Goal: Task Accomplishment & Management: Use online tool/utility

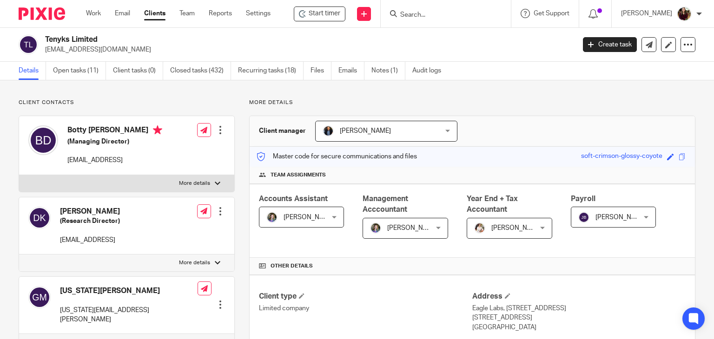
click at [432, 11] on input "Search" at bounding box center [441, 15] width 84 height 8
click at [432, 17] on input "Search" at bounding box center [441, 15] width 84 height 8
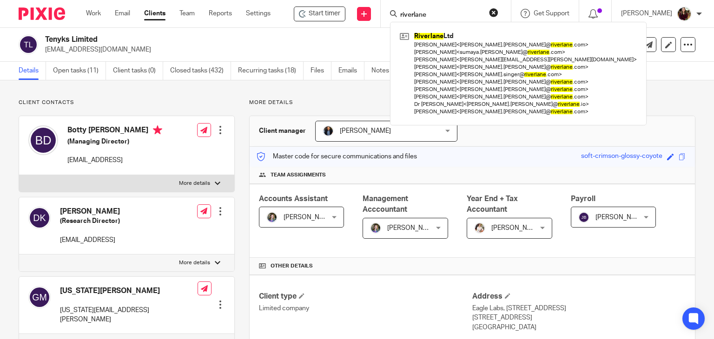
type input "riverlane"
click button "submit" at bounding box center [0, 0] width 0 height 0
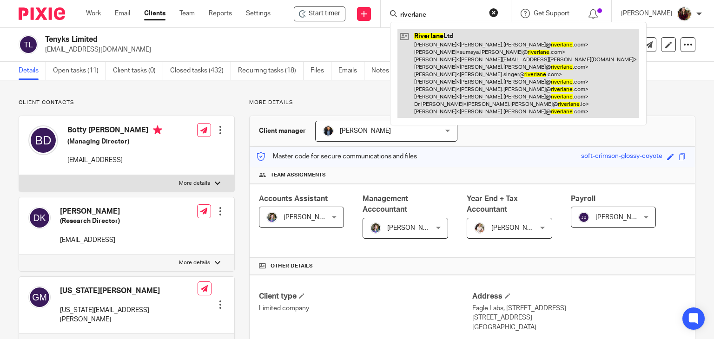
click at [441, 75] on link at bounding box center [519, 73] width 242 height 89
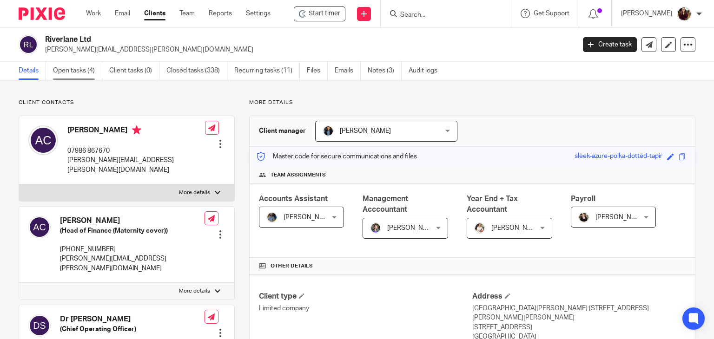
click at [76, 66] on link "Open tasks (4)" at bounding box center [77, 71] width 49 height 18
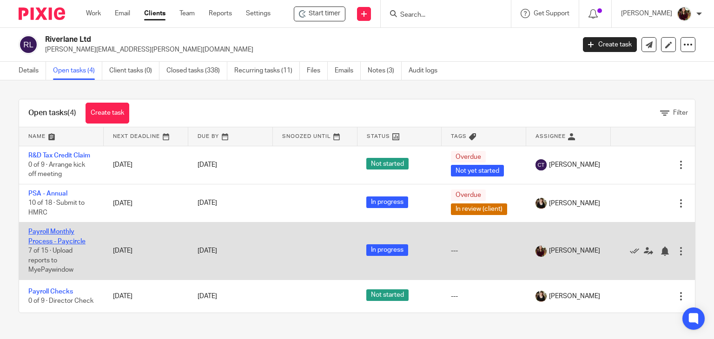
click at [66, 235] on link "Payroll Monthly Process - Paycircle" at bounding box center [56, 237] width 57 height 16
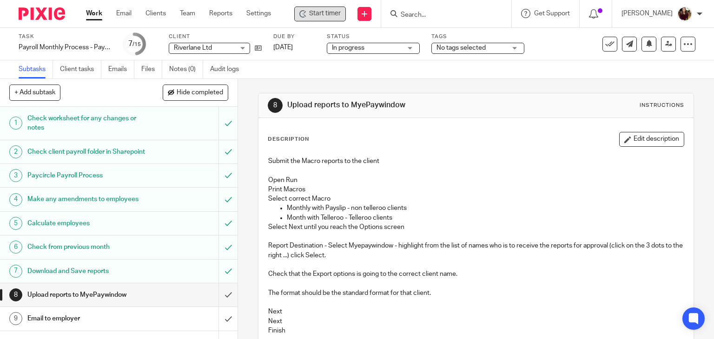
click at [328, 14] on span "Start timer" at bounding box center [325, 14] width 32 height 10
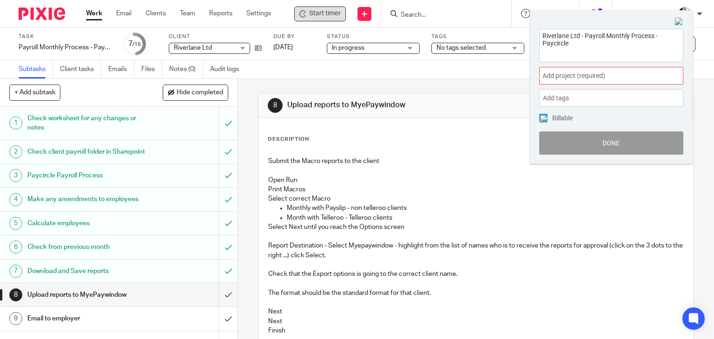
click at [562, 78] on span "Add project (required) :" at bounding box center [601, 76] width 117 height 10
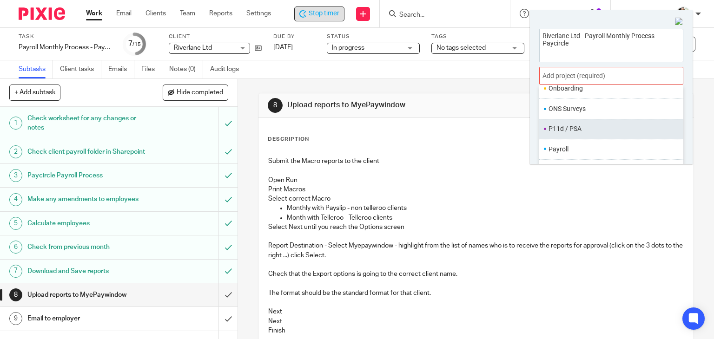
scroll to position [348, 0]
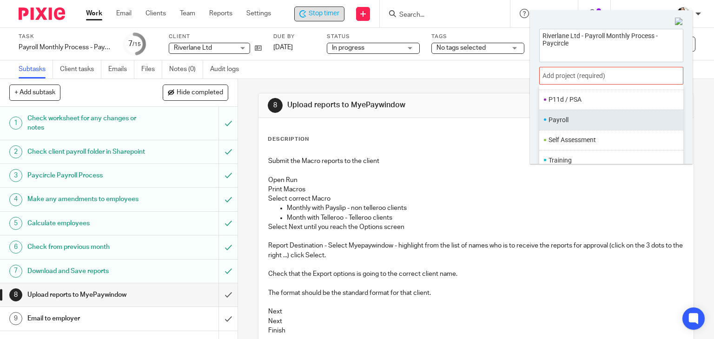
click at [569, 121] on li "Payroll" at bounding box center [609, 120] width 121 height 10
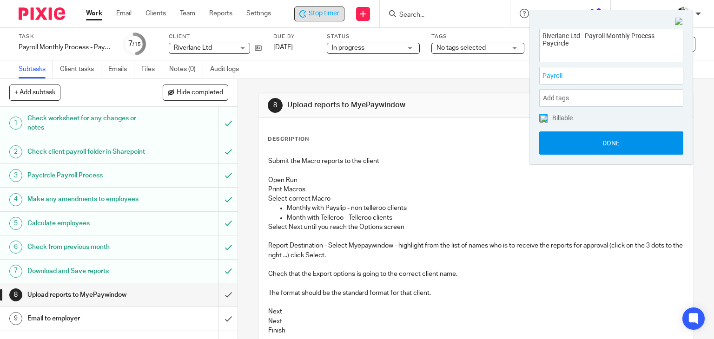
click at [586, 146] on button "Done" at bounding box center [611, 143] width 144 height 23
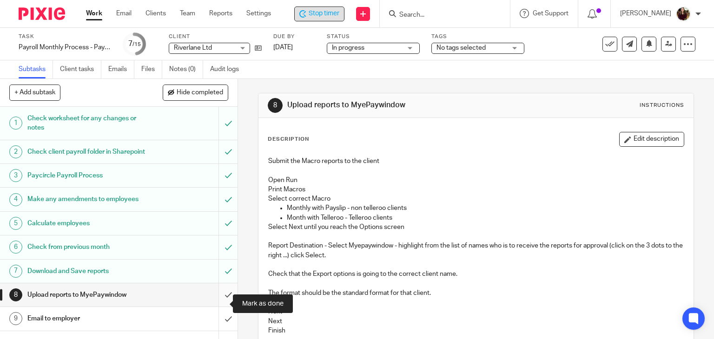
click at [218, 300] on input "submit" at bounding box center [119, 295] width 238 height 23
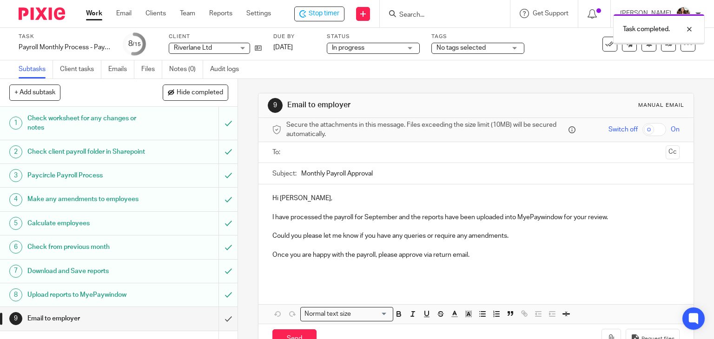
scroll to position [47, 0]
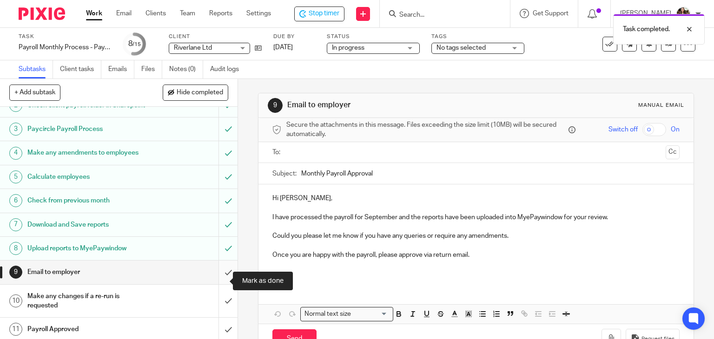
click at [223, 280] on input "submit" at bounding box center [119, 272] width 238 height 23
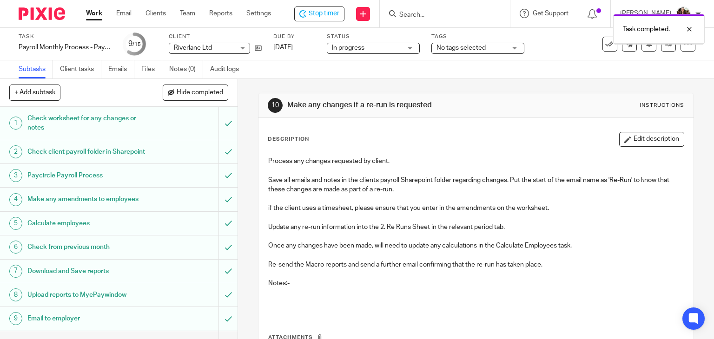
click at [503, 47] on span "No tags selected" at bounding box center [472, 48] width 70 height 10
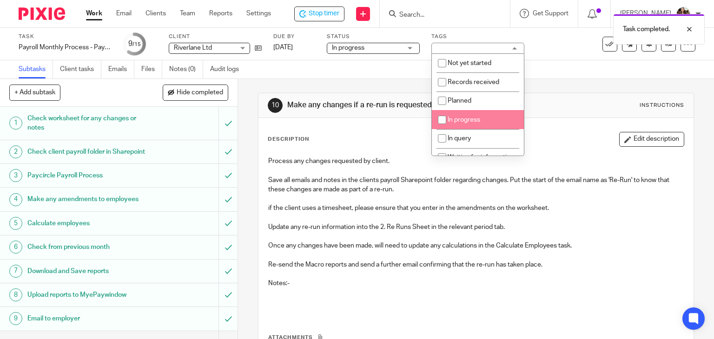
click at [486, 117] on li "In progress" at bounding box center [478, 119] width 92 height 19
checkbox input "true"
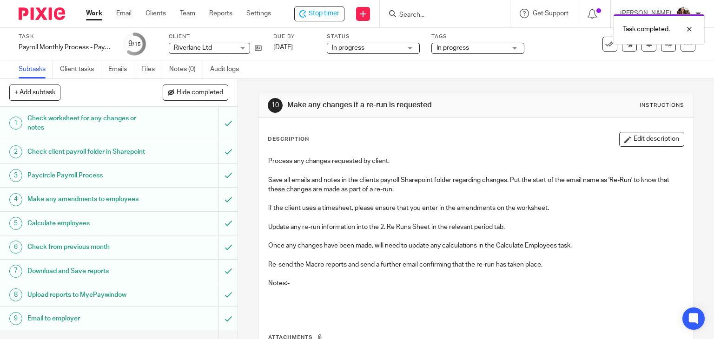
click at [558, 54] on div "Task Payroll Monthly Process - Paycircle Save Payroll Monthly Process - Paycirc…" at bounding box center [301, 44] width 564 height 22
click at [323, 16] on span "Stop timer" at bounding box center [324, 14] width 31 height 10
